Goal: Transaction & Acquisition: Subscribe to service/newsletter

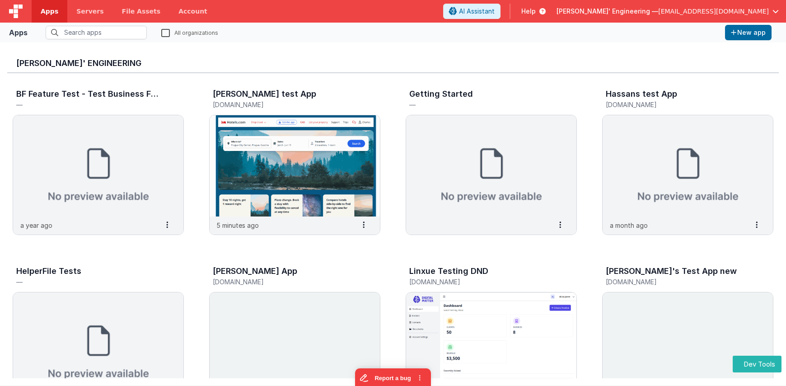
click at [567, 43] on div "[PERSON_NAME]' Engineering BF Feature Test - Test Business File — a year ago Se…" at bounding box center [393, 213] width 786 height 343
drag, startPoint x: 181, startPoint y: 13, endPoint x: 196, endPoint y: 12, distance: 15.8
click at [181, 13] on link "Account" at bounding box center [192, 11] width 47 height 23
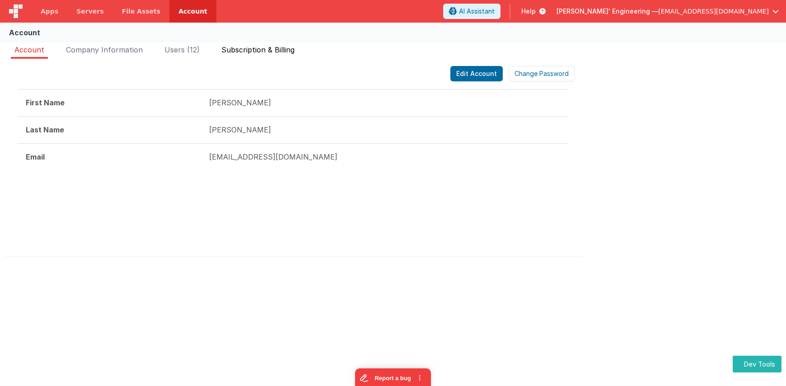
click at [265, 51] on span "Subscription & Billing" at bounding box center [257, 49] width 73 height 9
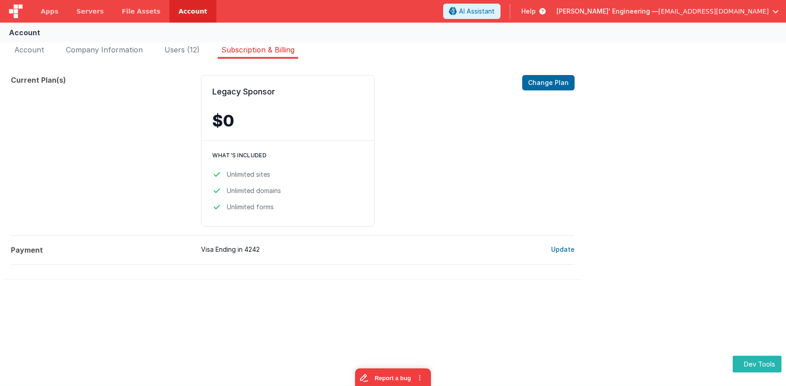
click at [658, 10] on span "[PERSON_NAME]' Engineering —" at bounding box center [607, 11] width 102 height 9
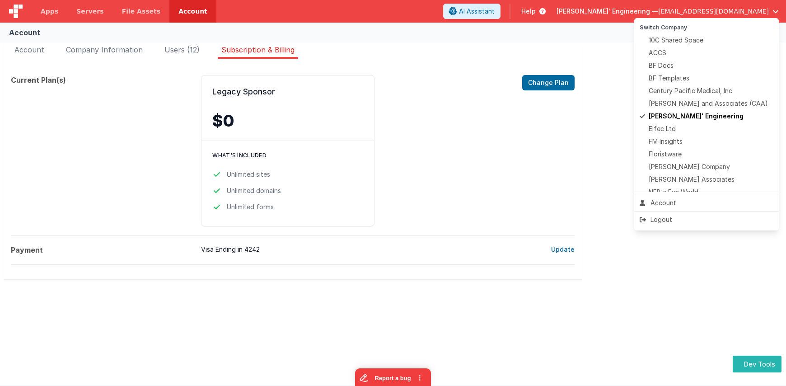
click at [469, 50] on button at bounding box center [393, 193] width 786 height 386
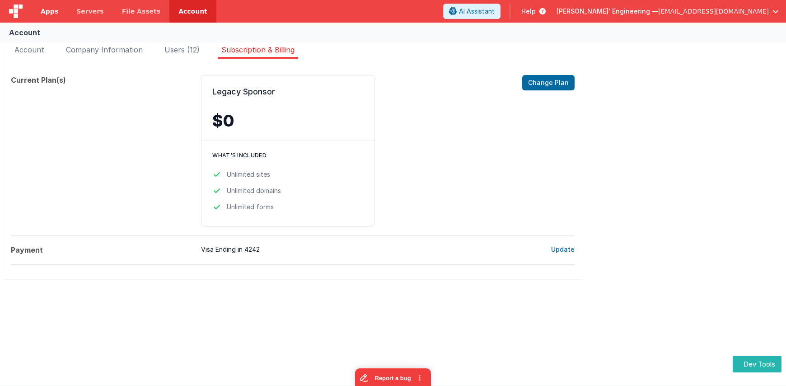
click at [52, 15] on span "Apps" at bounding box center [50, 11] width 18 height 9
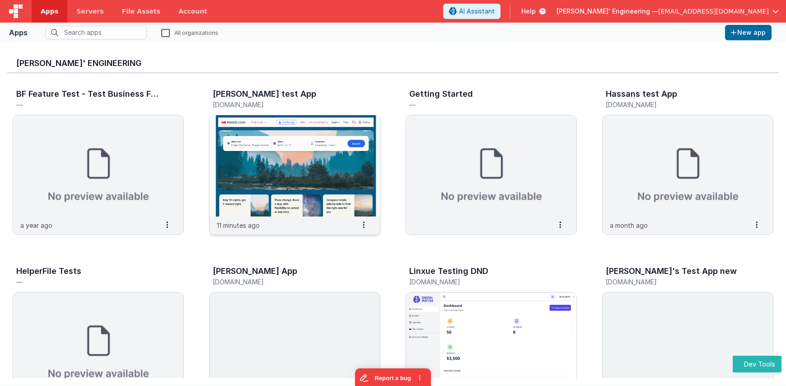
click at [292, 148] on img at bounding box center [294, 165] width 170 height 101
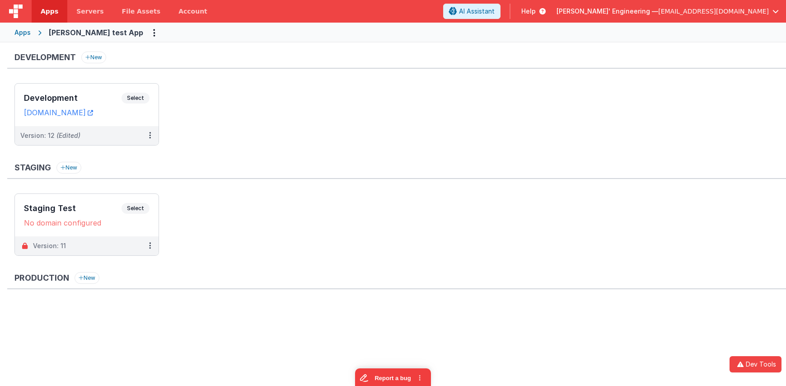
click at [265, 123] on ul "Development Select URLs [DOMAIN_NAME] Version: 12 (Edited)" at bounding box center [399, 118] width 771 height 71
click at [185, 12] on link "Account" at bounding box center [192, 11] width 47 height 23
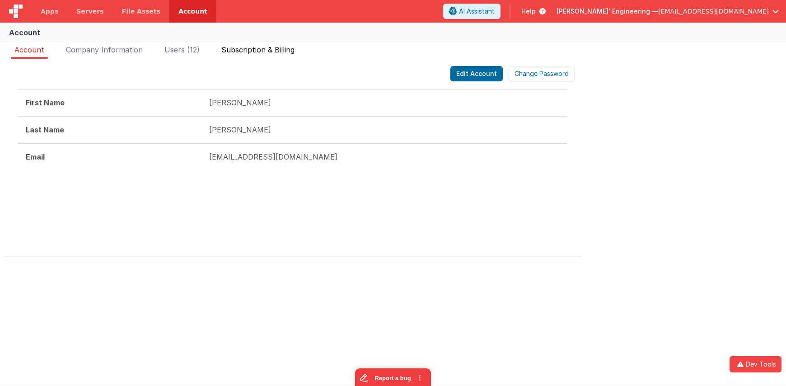
click at [274, 59] on div "Edit Account Change Password First Name [PERSON_NAME] Last Name [PERSON_NAME] E…" at bounding box center [293, 157] width 578 height 197
click at [275, 52] on span "Subscription & Billing" at bounding box center [257, 49] width 73 height 9
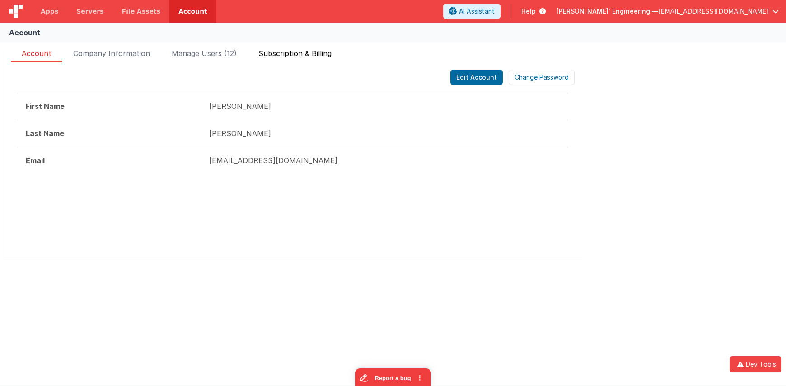
click at [283, 52] on span "Subscription & Billing" at bounding box center [294, 55] width 73 height 14
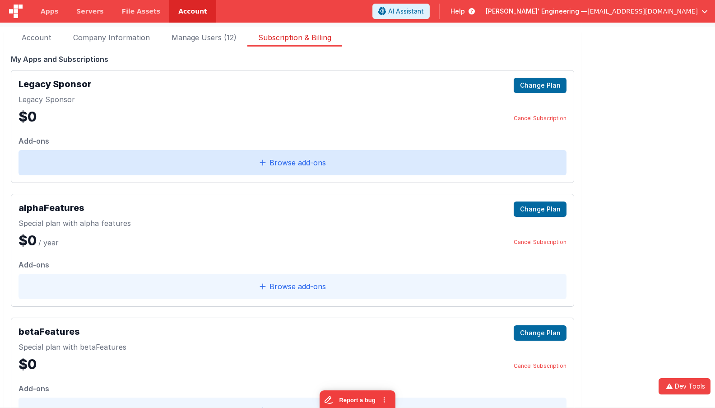
scroll to position [15, 0]
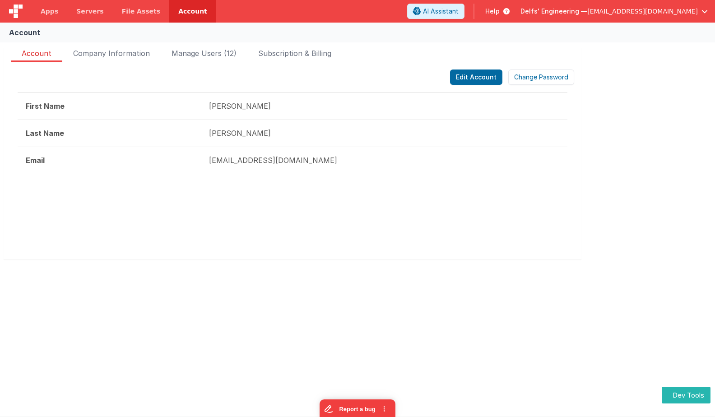
click at [186, 10] on link "Account" at bounding box center [192, 11] width 47 height 23
click at [321, 56] on span "Subscription & Billing" at bounding box center [294, 55] width 73 height 14
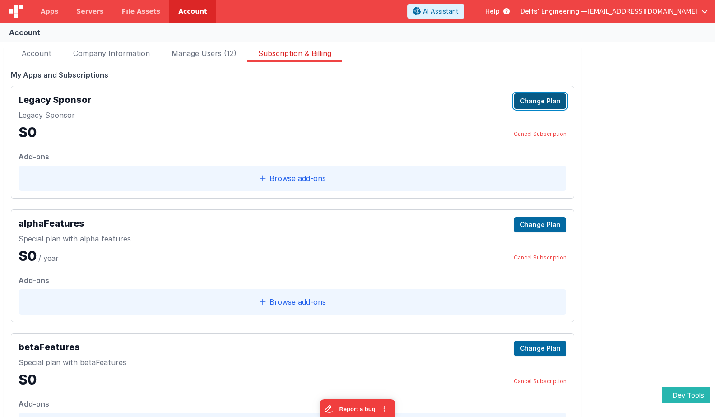
click at [542, 106] on button "Change Plan" at bounding box center [540, 100] width 53 height 15
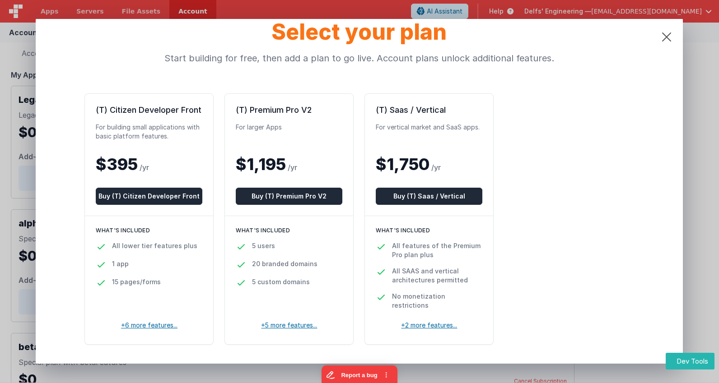
scroll to position [24, 0]
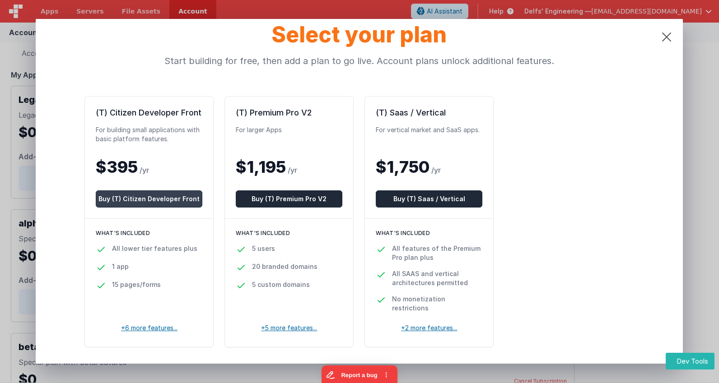
click at [151, 198] on button "Buy (T) Citizen Developer Front" at bounding box center [149, 199] width 107 height 17
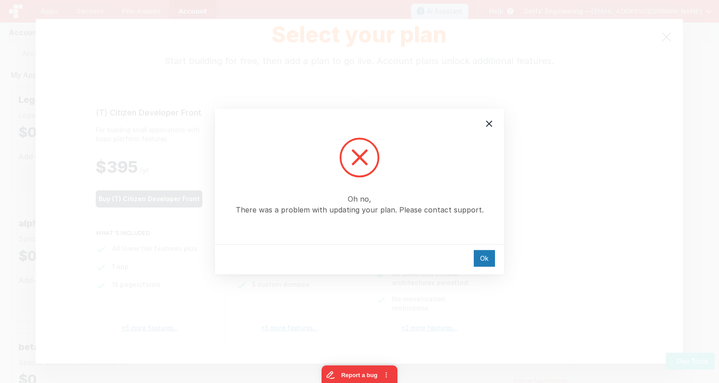
click at [151, 198] on div "Oh no, There was a problem with updating your plan. Please contact support. Ok" at bounding box center [359, 191] width 719 height 383
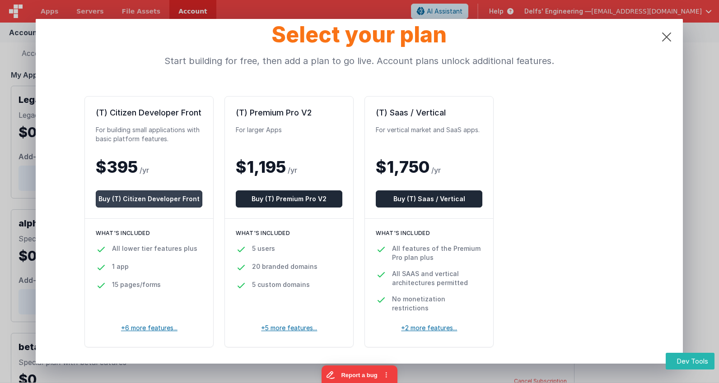
click at [166, 198] on button "Buy (T) Citizen Developer Front" at bounding box center [149, 199] width 107 height 17
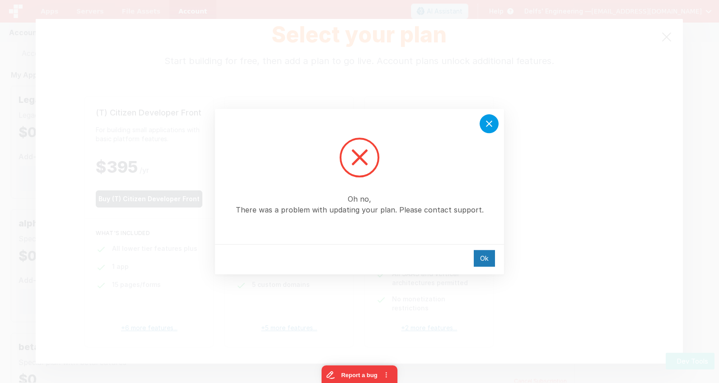
click at [495, 123] on div at bounding box center [488, 123] width 19 height 19
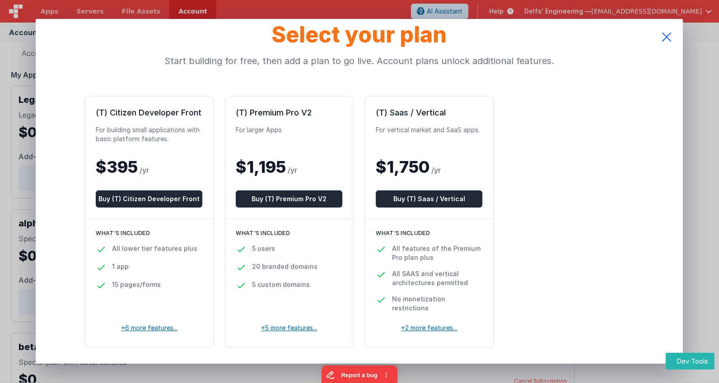
click at [671, 36] on icon at bounding box center [666, 37] width 33 height 36
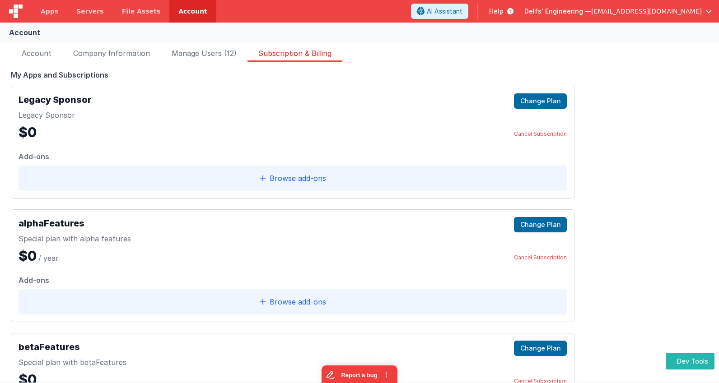
scroll to position [0, 0]
click at [364, 75] on div "My Apps and Subscriptions" at bounding box center [292, 74] width 563 height 11
click at [678, 359] on button "Dev Tools" at bounding box center [689, 361] width 49 height 17
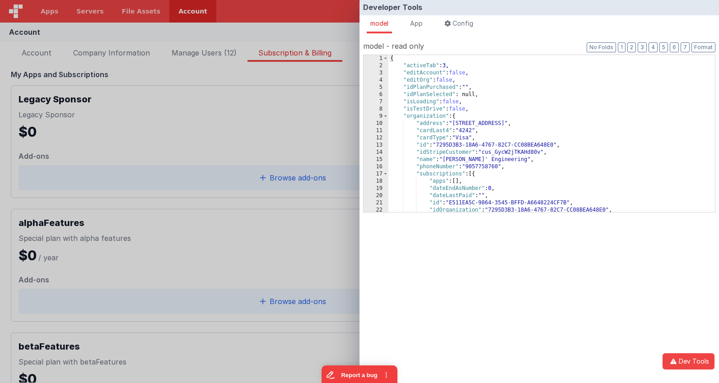
click at [450, 145] on div "{ "activeTab" : 3 , "editAccount" : false , "editOrg" : false , "idPlanPurchase…" at bounding box center [551, 141] width 326 height 172
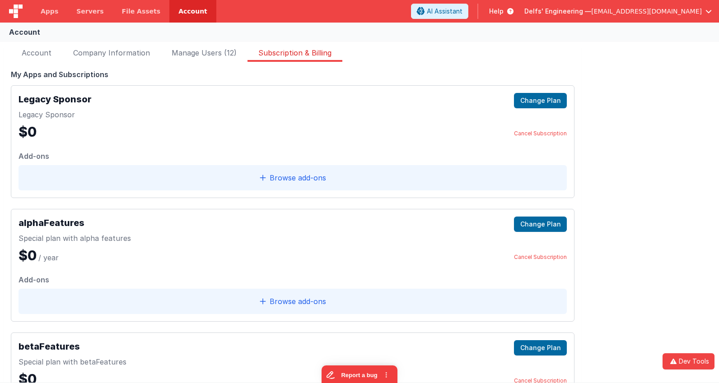
click at [297, 23] on div "Developer Tools model App Params Log (1) Misc Windows Config model - read only …" at bounding box center [359, 191] width 719 height 383
